Goal: Find specific fact: Find specific fact

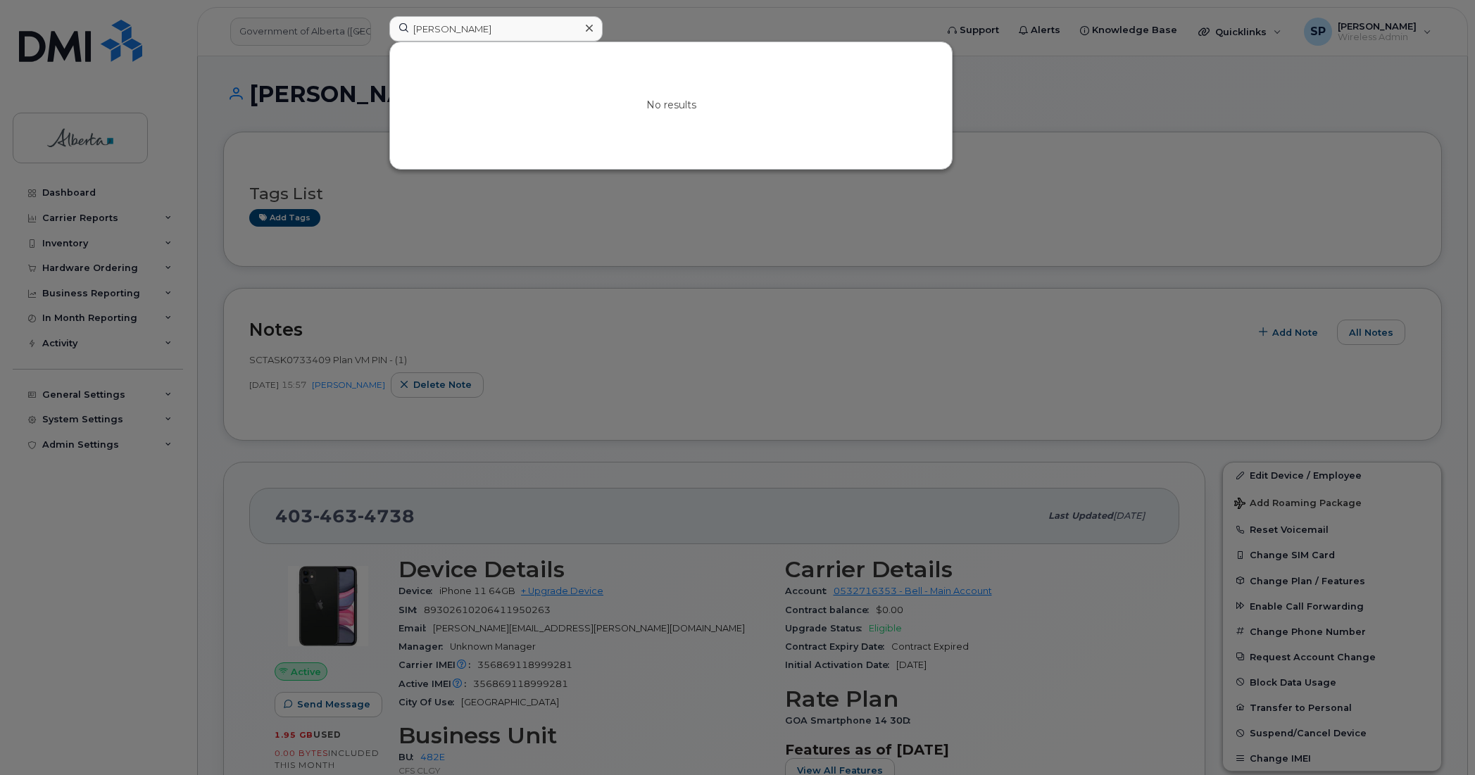
drag, startPoint x: 474, startPoint y: 32, endPoint x: 377, endPoint y: 32, distance: 96.4
click at [378, 32] on div "[PERSON_NAME] No results" at bounding box center [658, 31] width 560 height 31
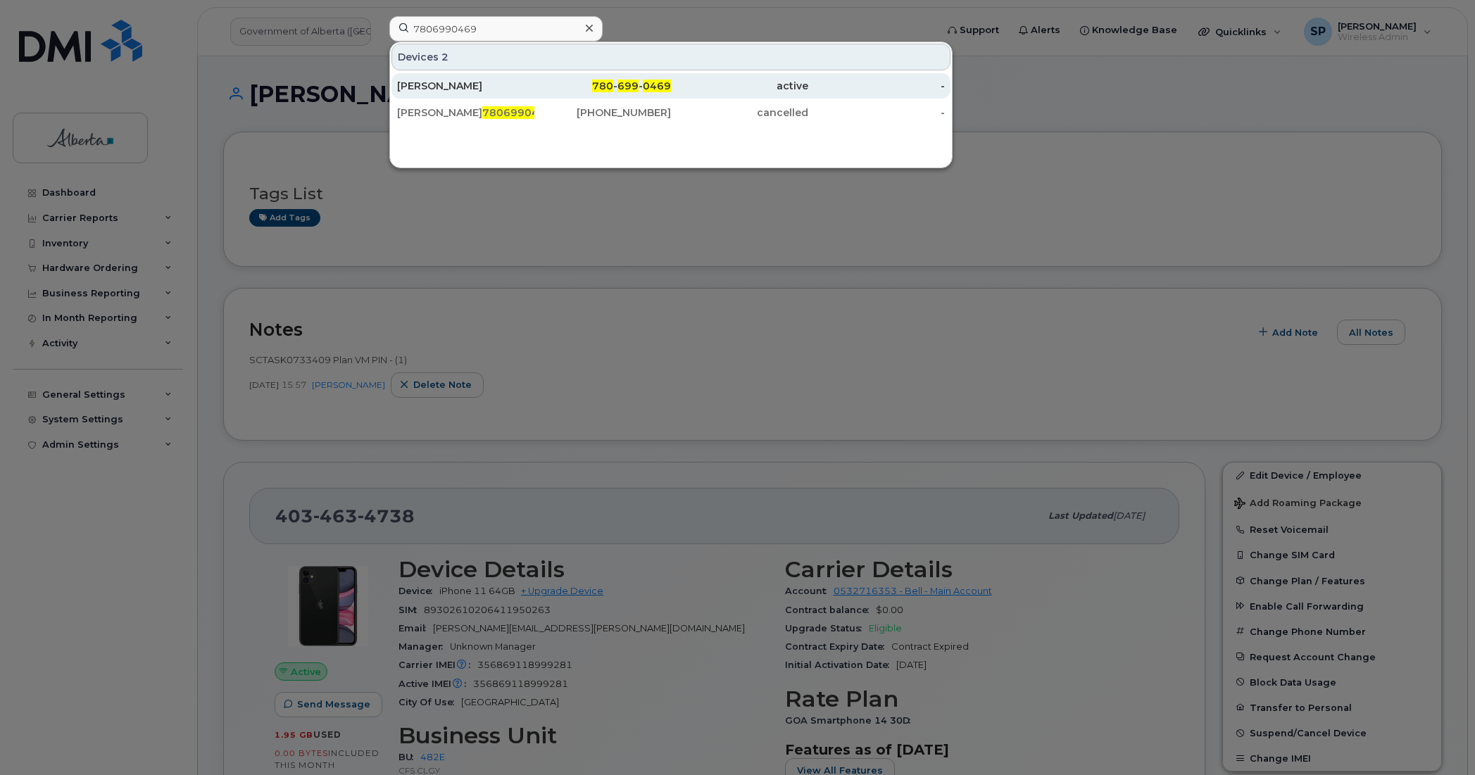
type input "7806990469"
click at [447, 90] on div "Tanner Schroh" at bounding box center [465, 86] width 137 height 14
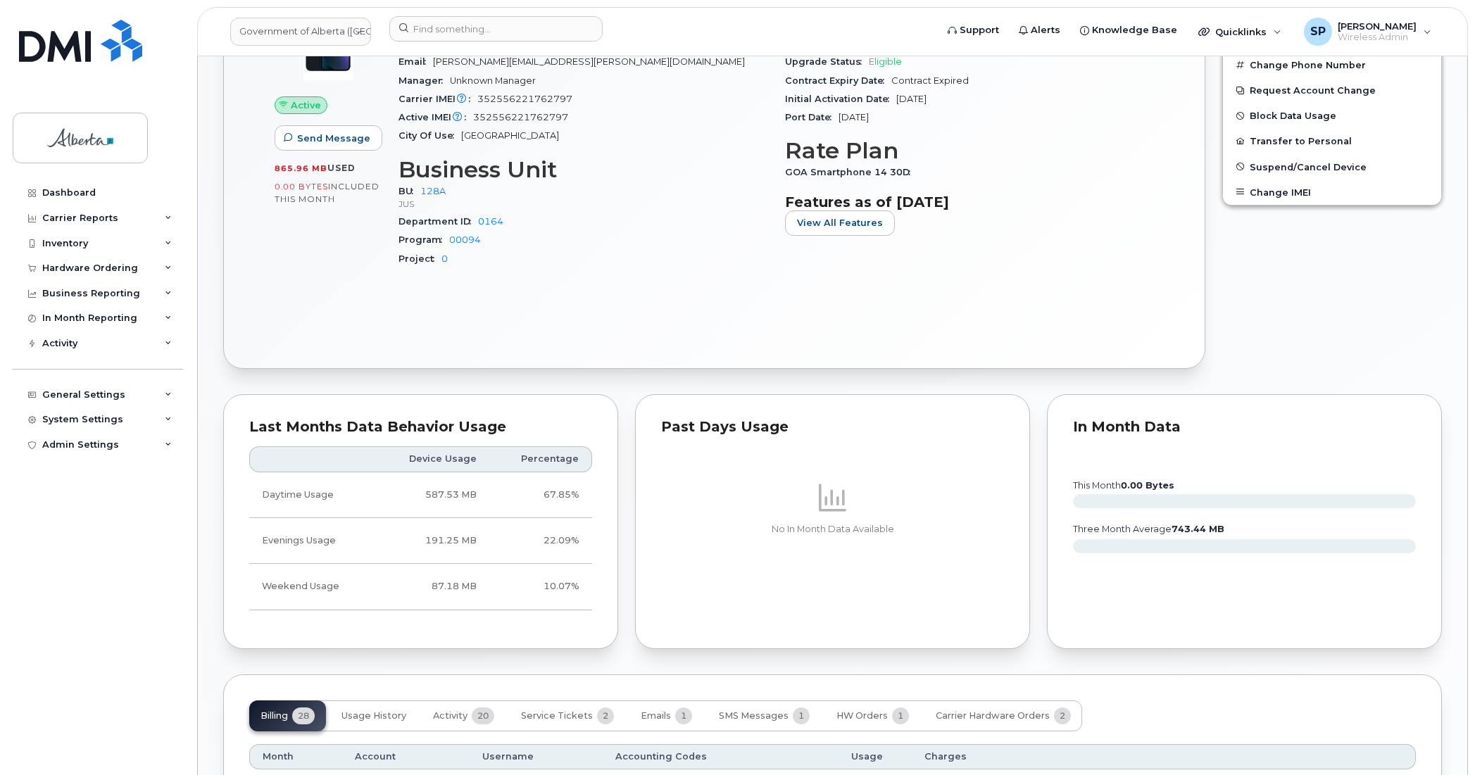
scroll to position [433, 0]
click at [498, 32] on input at bounding box center [495, 28] width 213 height 25
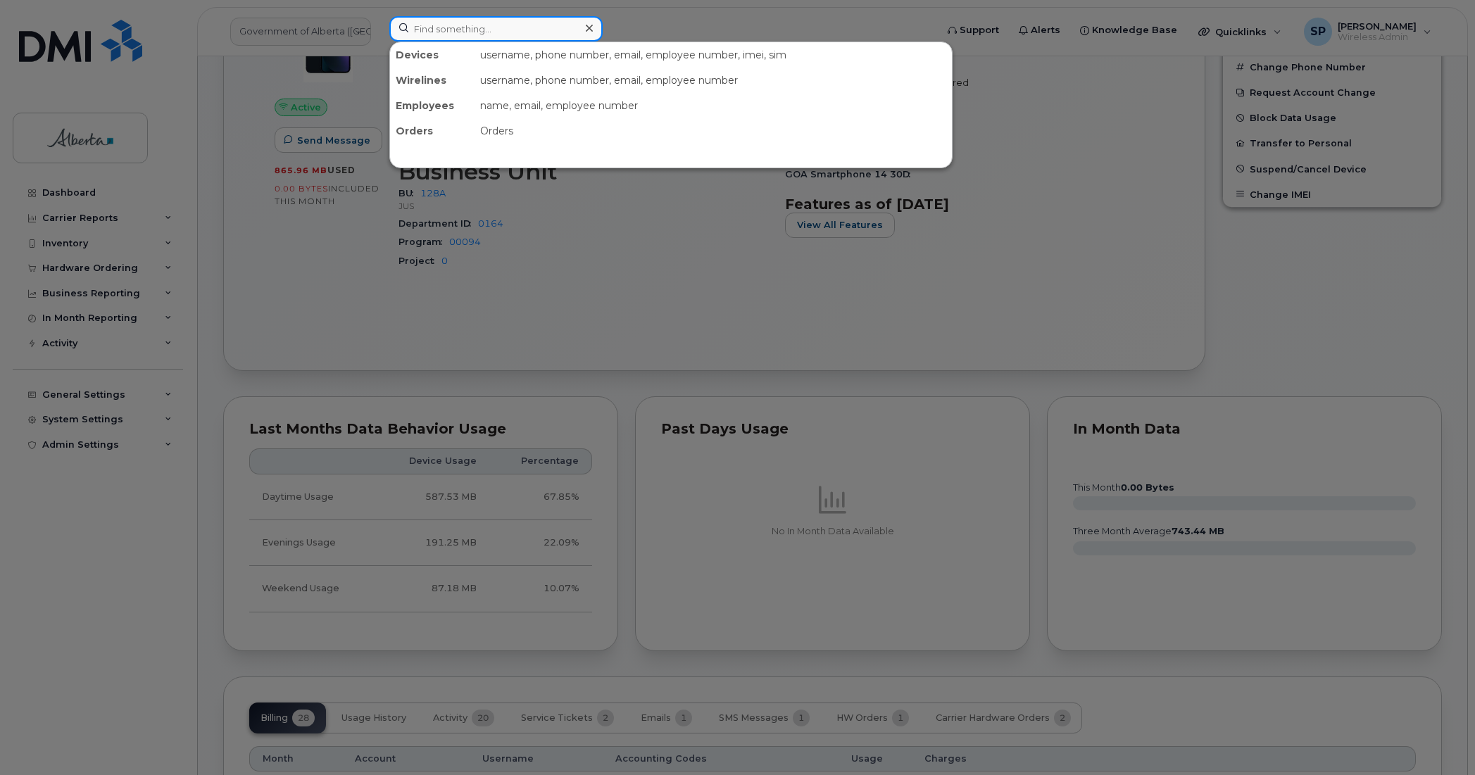
paste input "356801118759613"
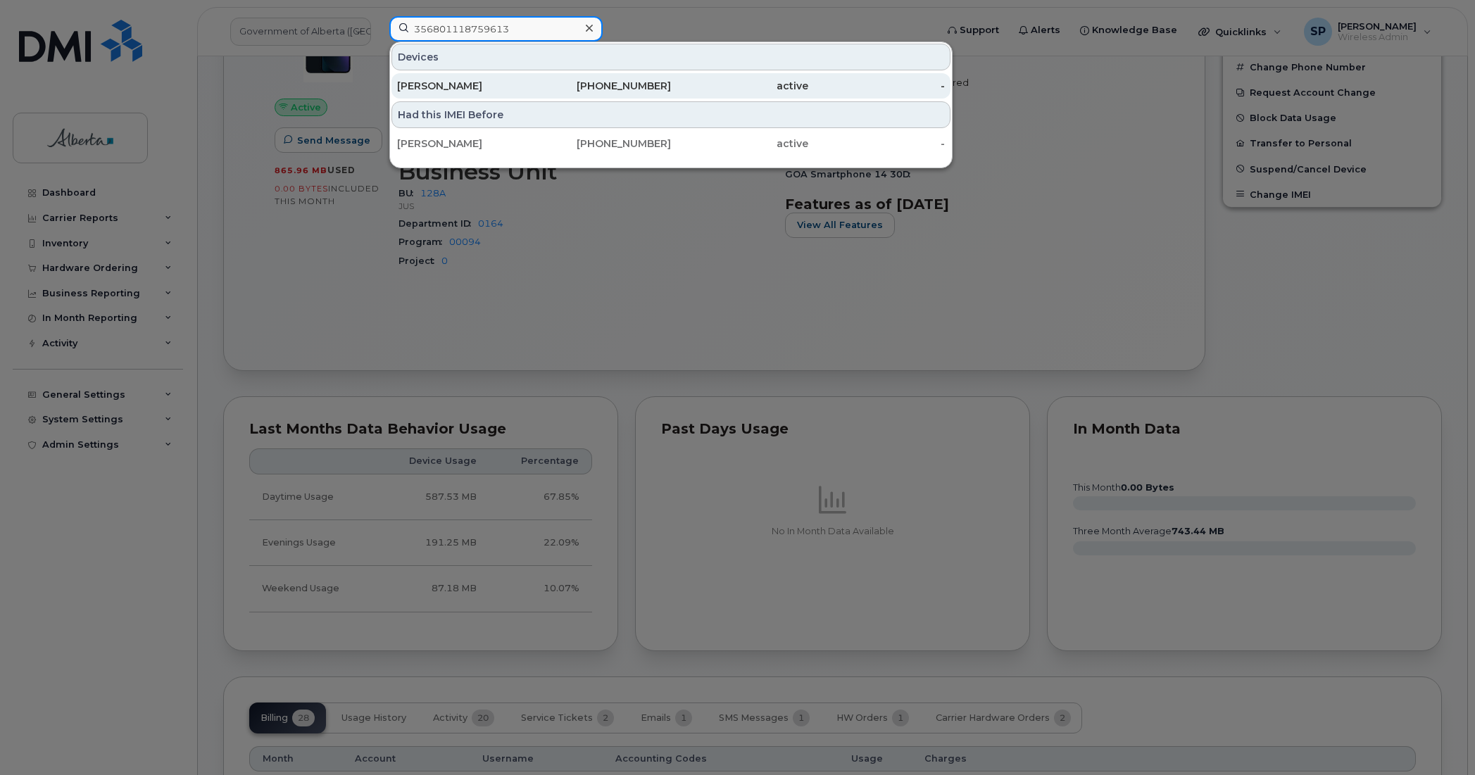
type input "356801118759613"
click at [461, 87] on div "[PERSON_NAME]" at bounding box center [465, 86] width 137 height 14
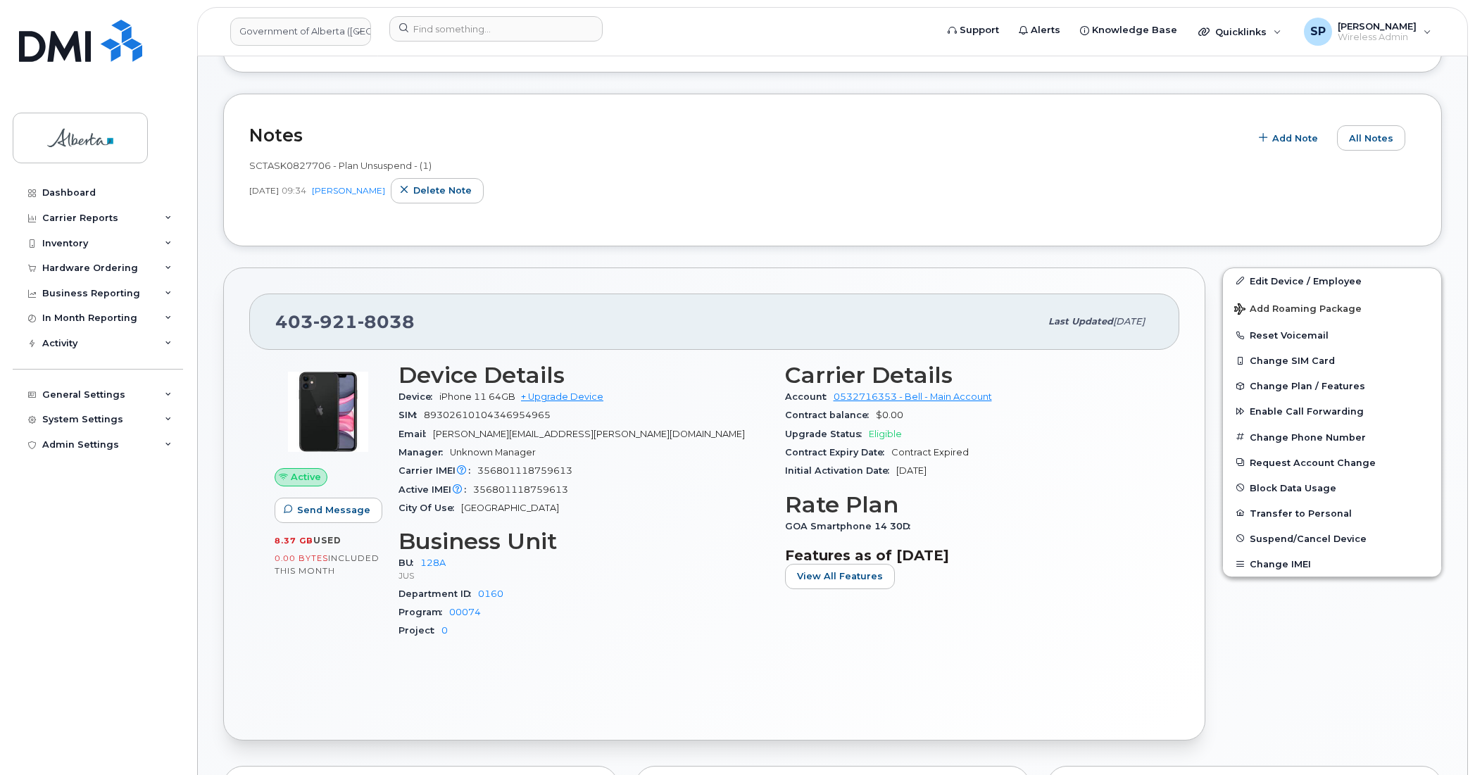
scroll to position [289, 0]
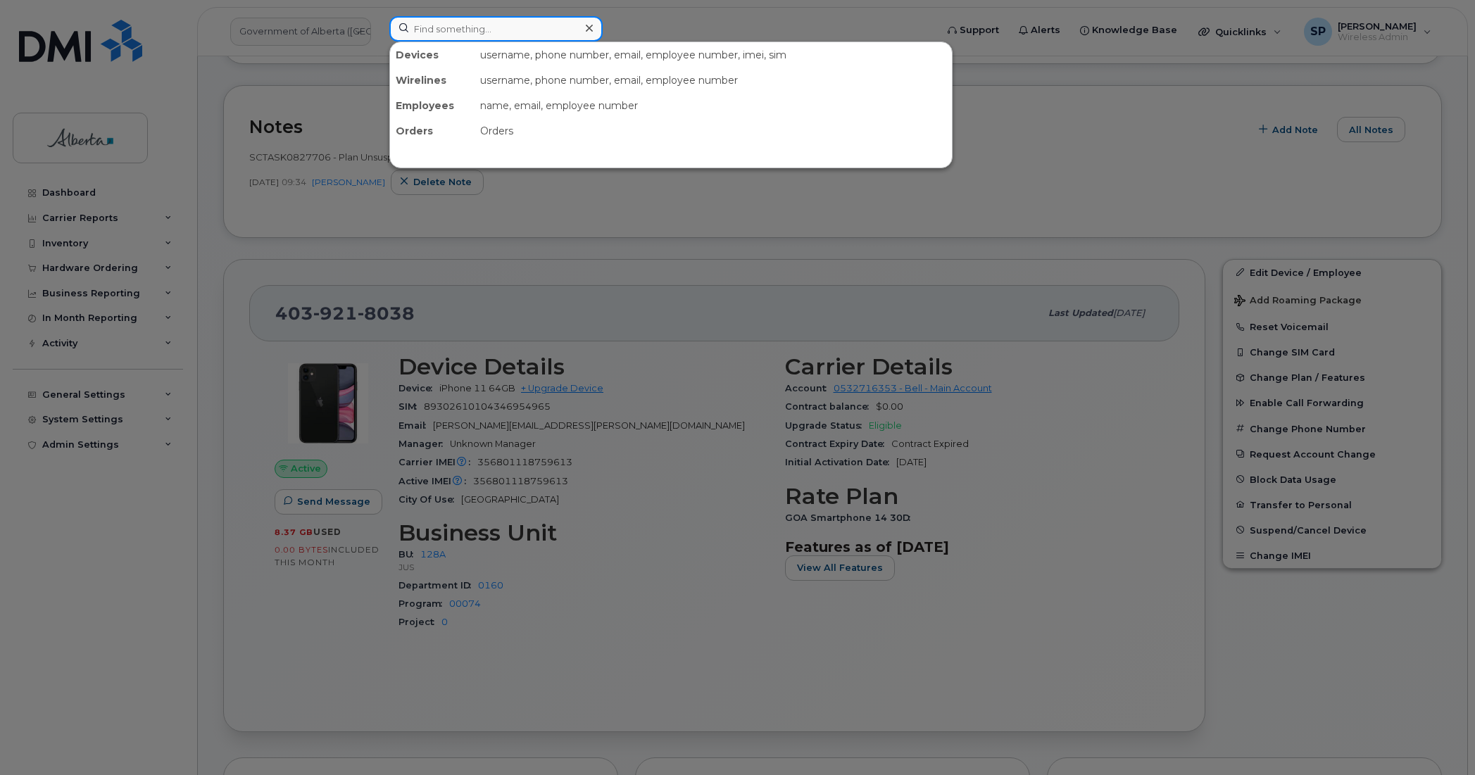
click at [415, 30] on input at bounding box center [495, 28] width 213 height 25
paste input "7802783108"
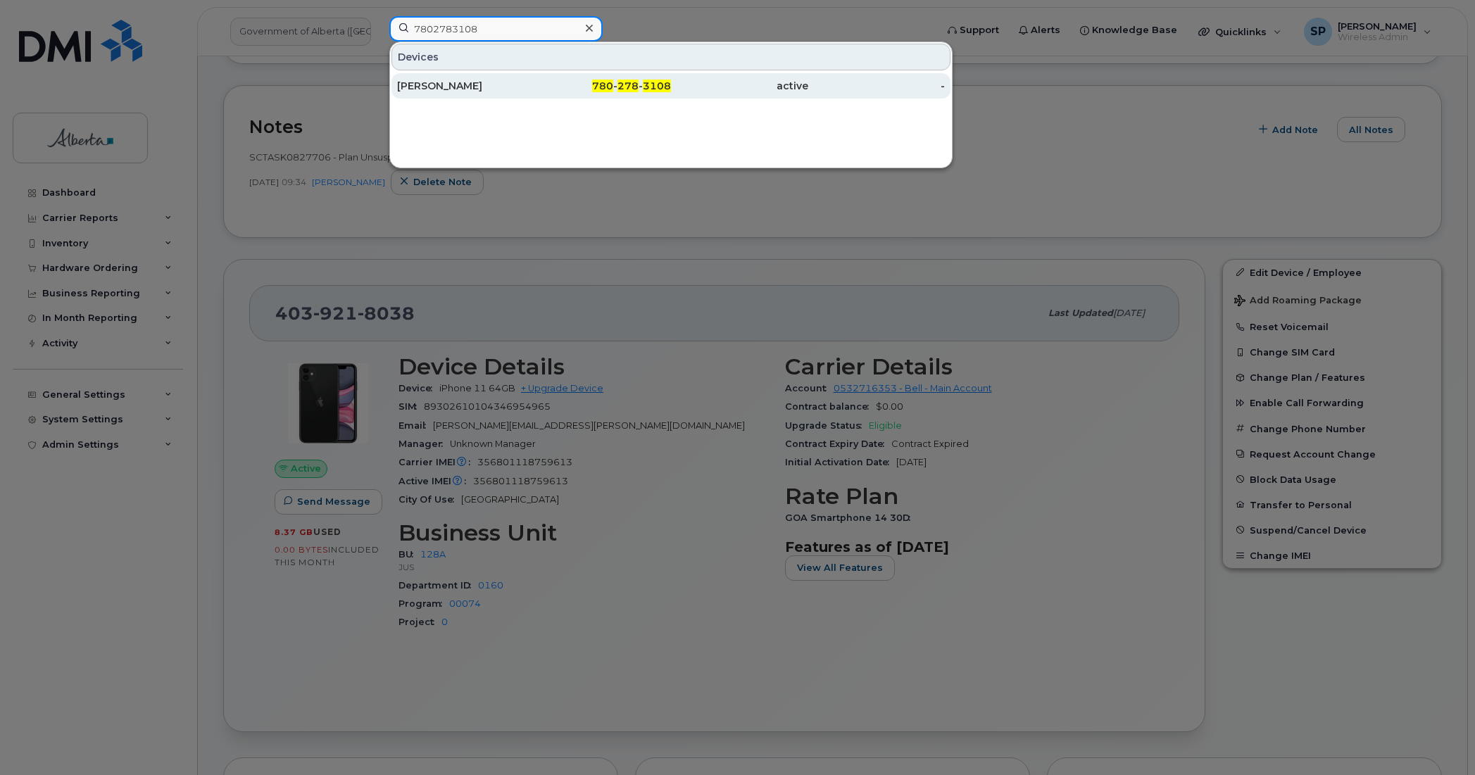
type input "7802783108"
drag, startPoint x: 446, startPoint y: 86, endPoint x: 449, endPoint y: 92, distance: 7.2
click at [446, 86] on div "[PERSON_NAME]" at bounding box center [465, 86] width 137 height 14
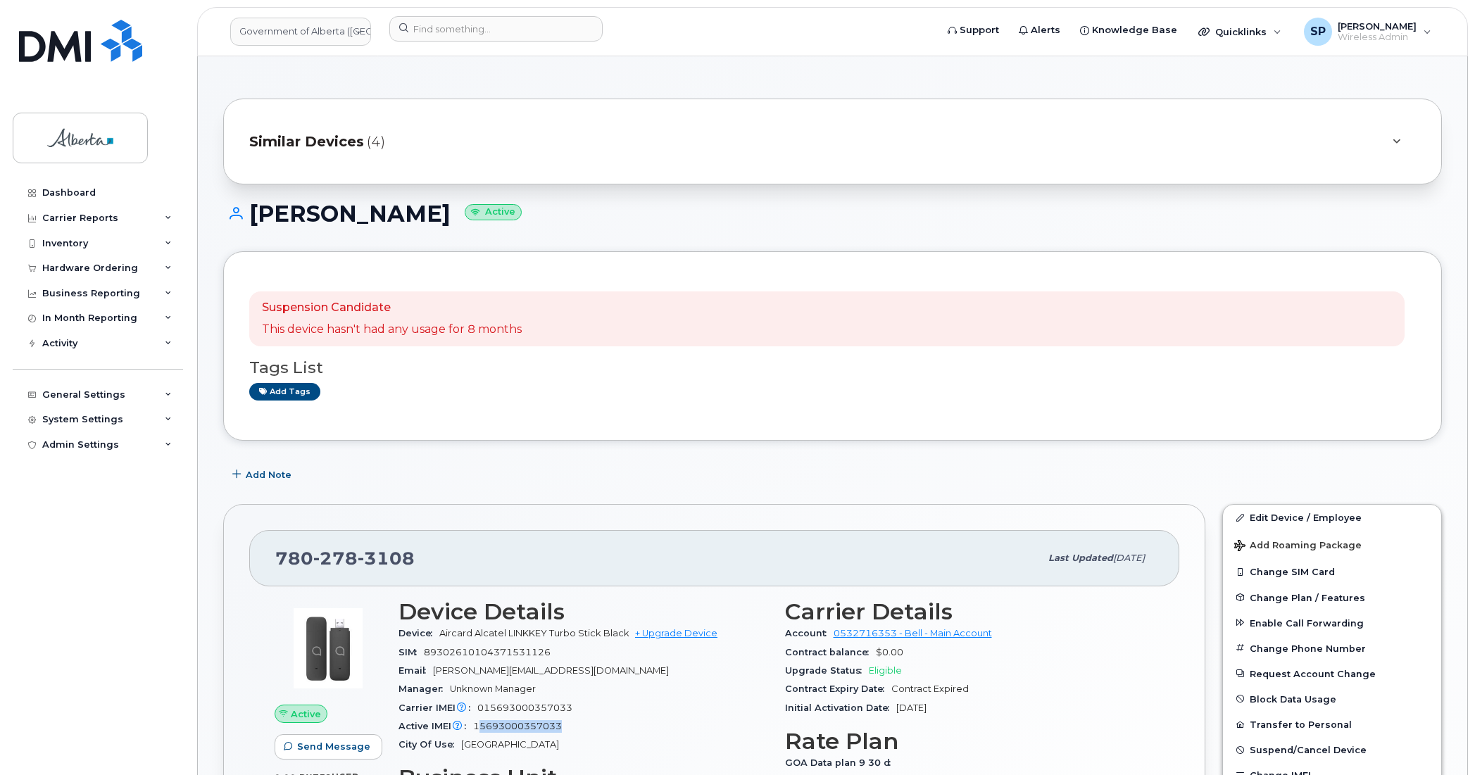
drag, startPoint x: 565, startPoint y: 729, endPoint x: 481, endPoint y: 726, distance: 84.5
click at [481, 726] on div "Active IMEI Active IMEI is refreshed daily with a delay of up to 48 hours follo…" at bounding box center [583, 726] width 370 height 18
drag, startPoint x: 574, startPoint y: 712, endPoint x: 479, endPoint y: 712, distance: 95.0
click at [479, 712] on div "Carrier IMEI Carrier IMEI is reported during the last billing cycle or change o…" at bounding box center [583, 708] width 370 height 18
copy span "015693000357033"
